Goal: Find specific page/section: Find specific page/section

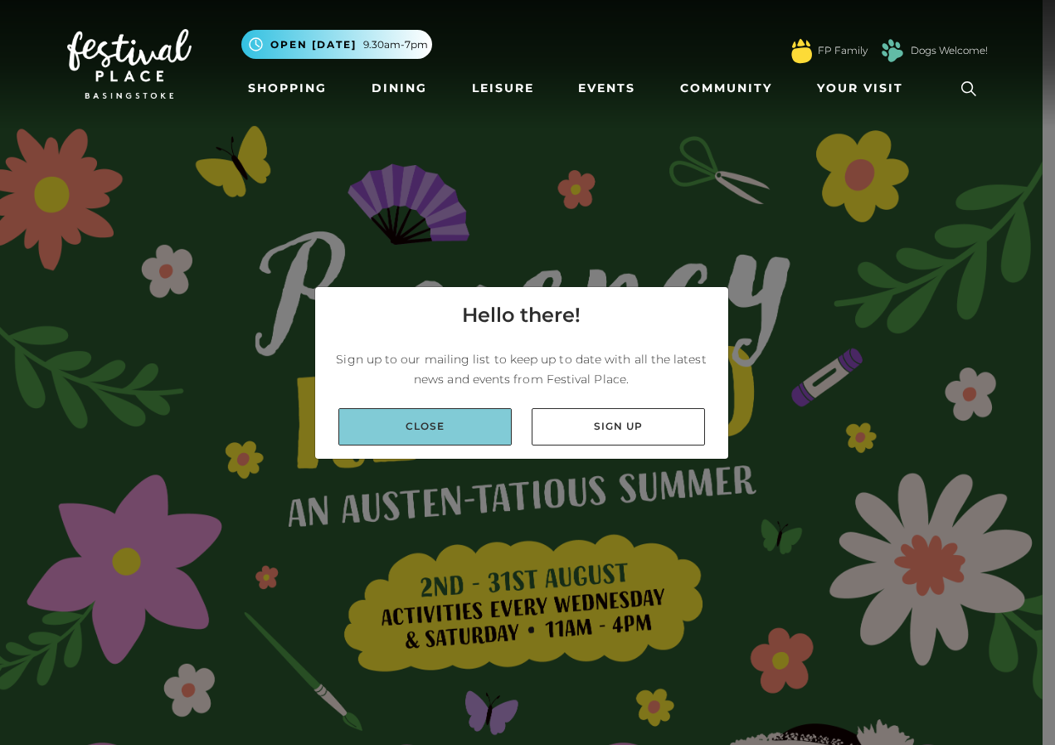
drag, startPoint x: 0, startPoint y: 0, endPoint x: 455, endPoint y: 420, distance: 619.3
click at [455, 420] on link "Close" at bounding box center [424, 426] width 173 height 37
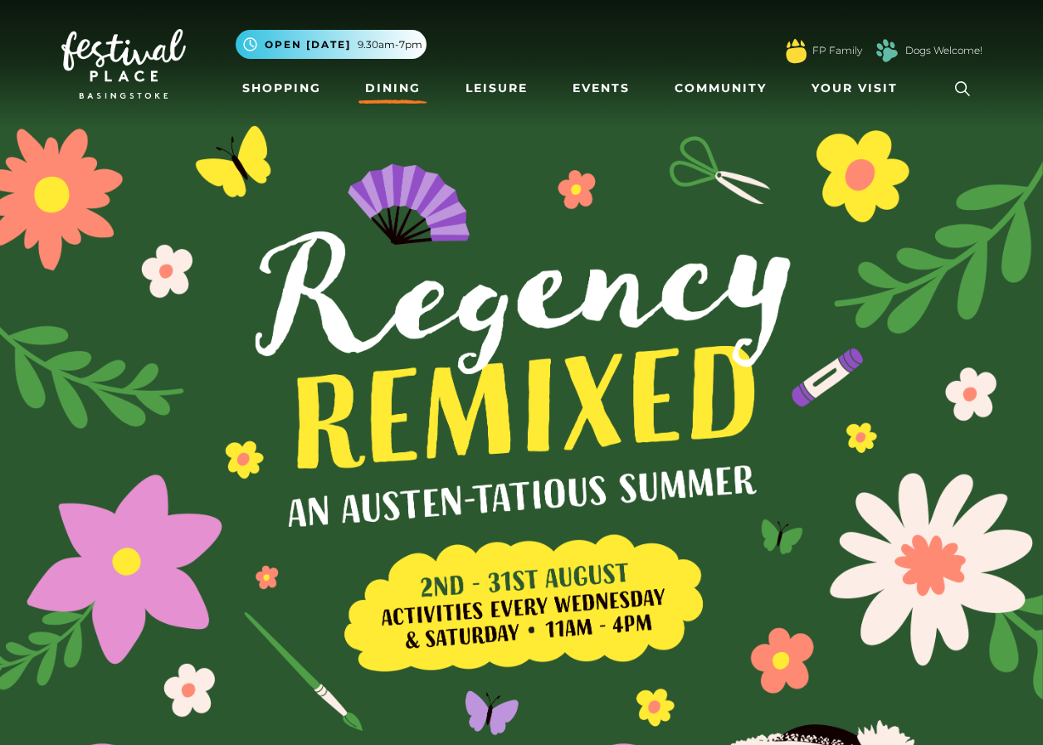
click at [395, 89] on link "Dining" at bounding box center [392, 88] width 69 height 31
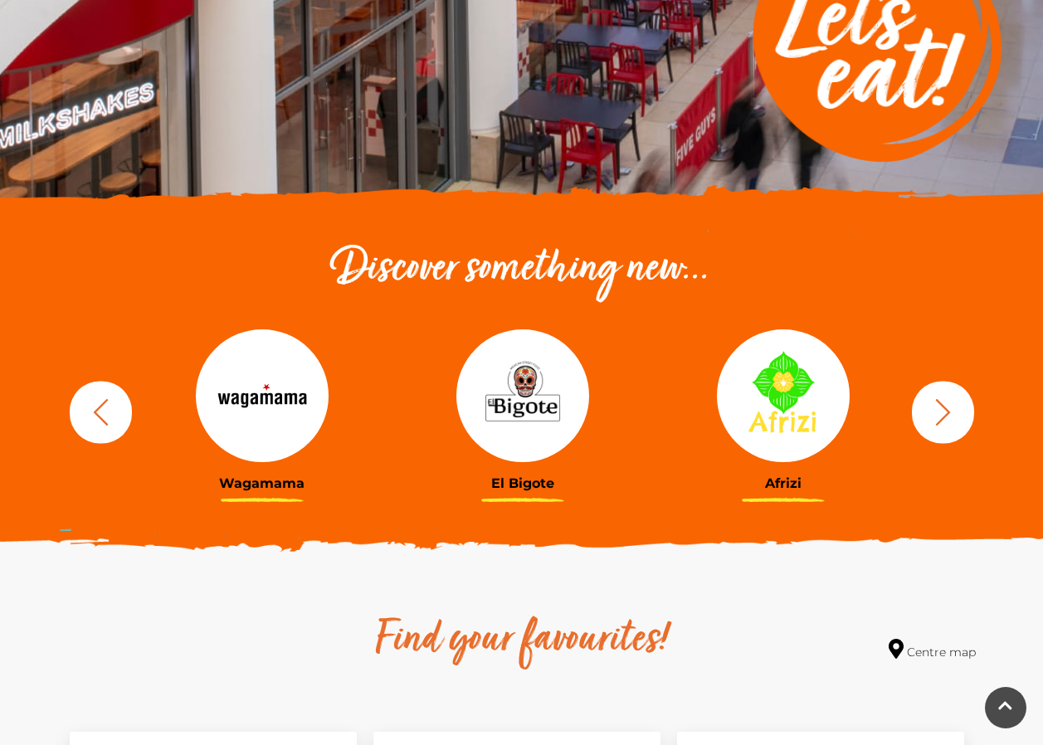
scroll to position [498, 0]
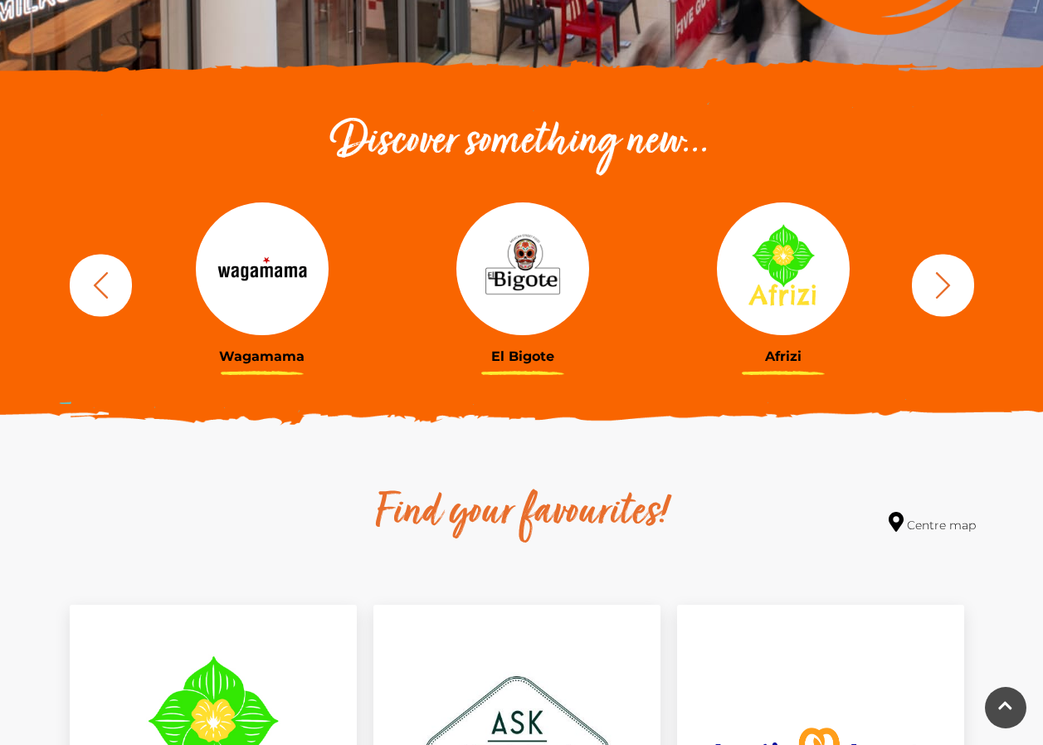
click at [767, 286] on img at bounding box center [783, 268] width 133 height 133
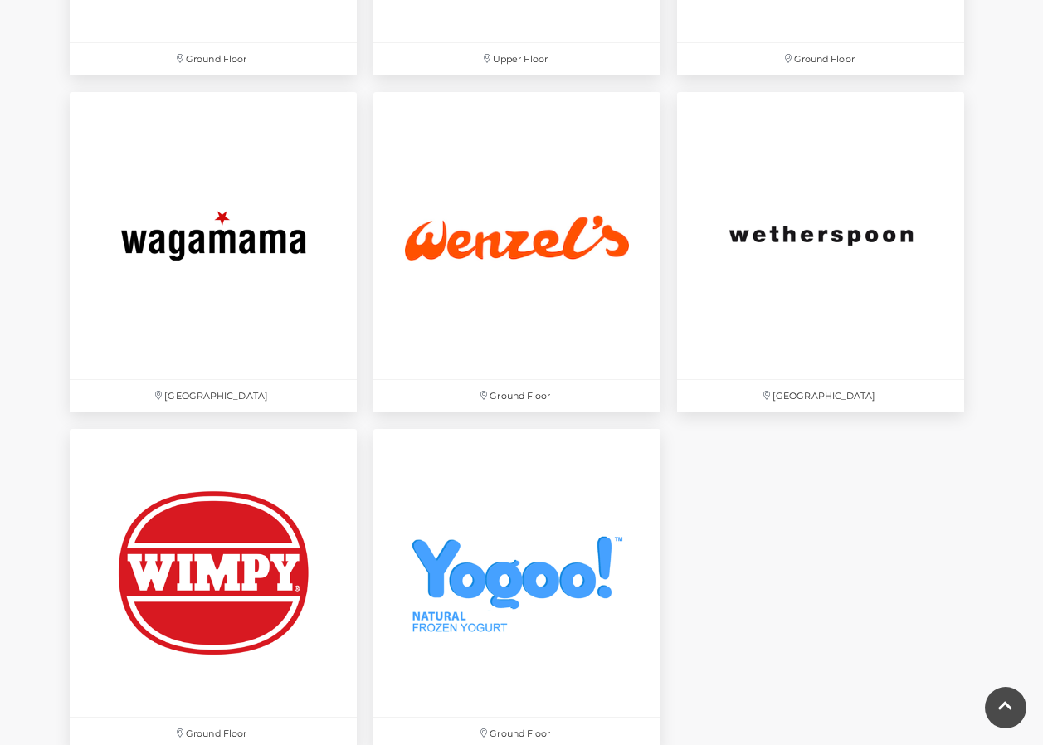
scroll to position [5723, 0]
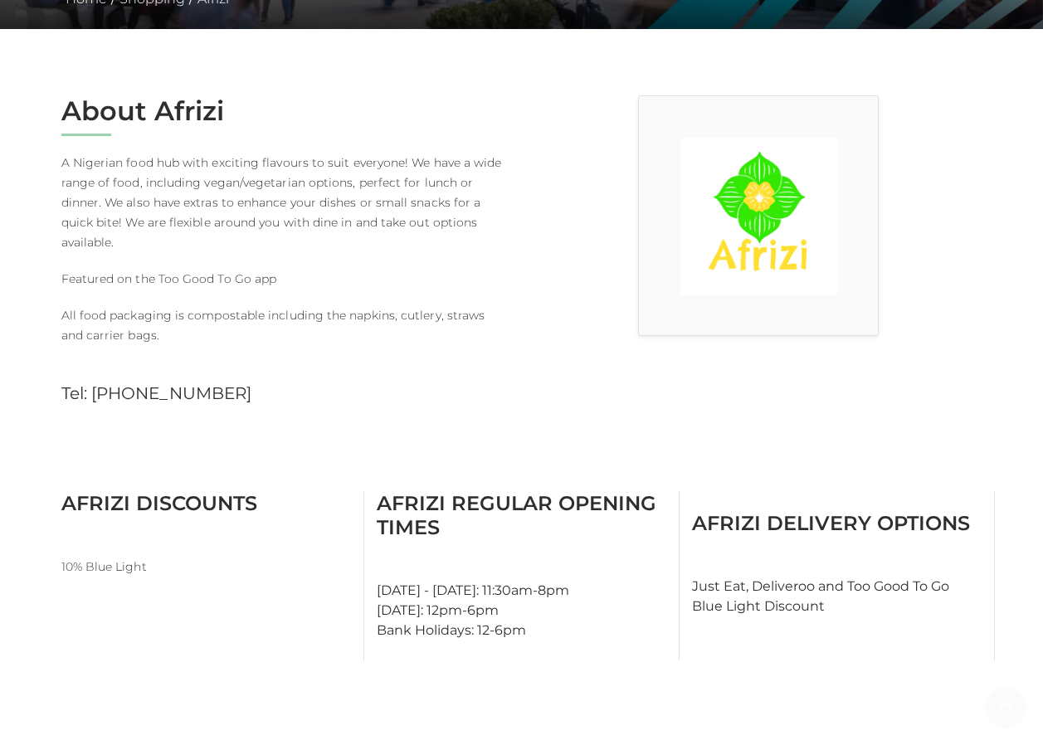
scroll to position [415, 0]
